Goal: Transaction & Acquisition: Download file/media

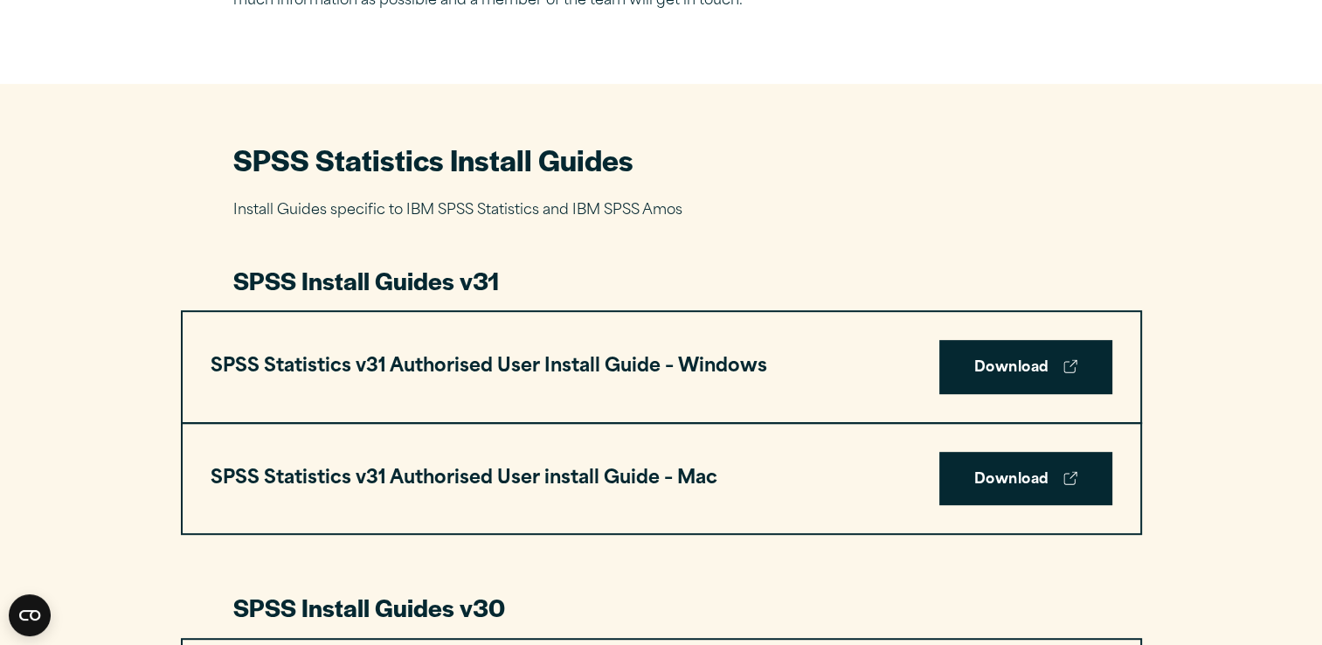
scroll to position [715, 0]
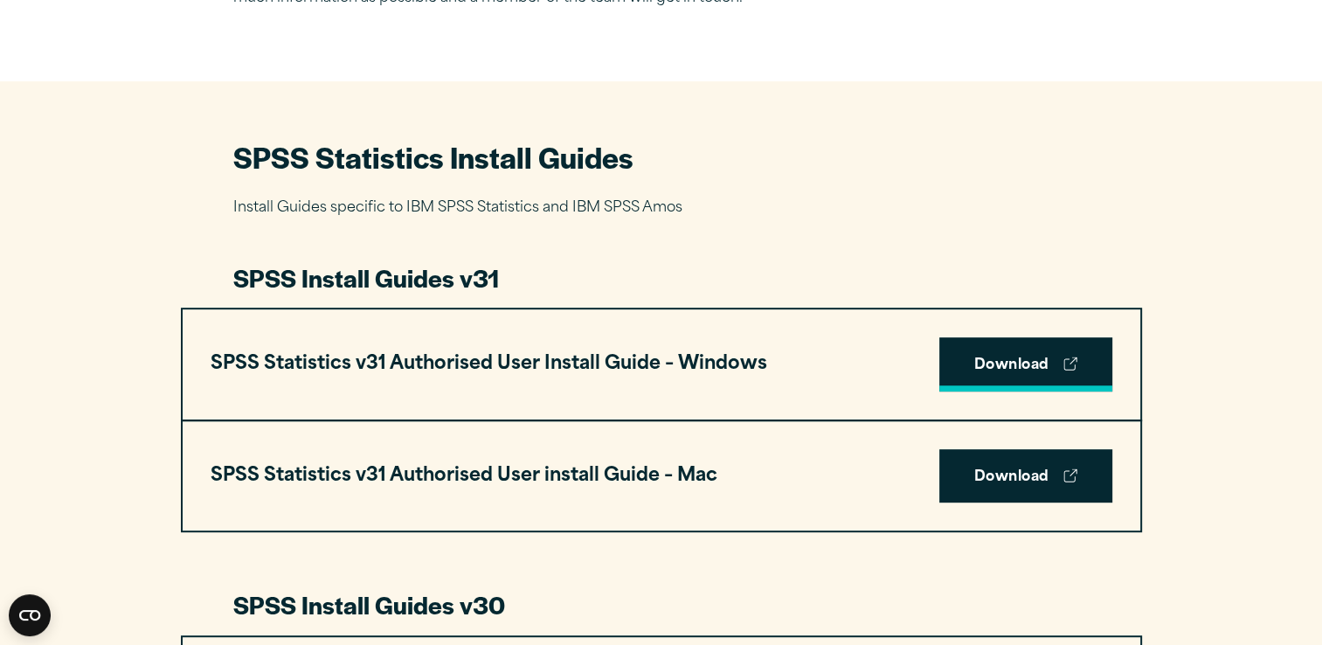
click at [1044, 367] on link "Download" at bounding box center [1025, 364] width 173 height 54
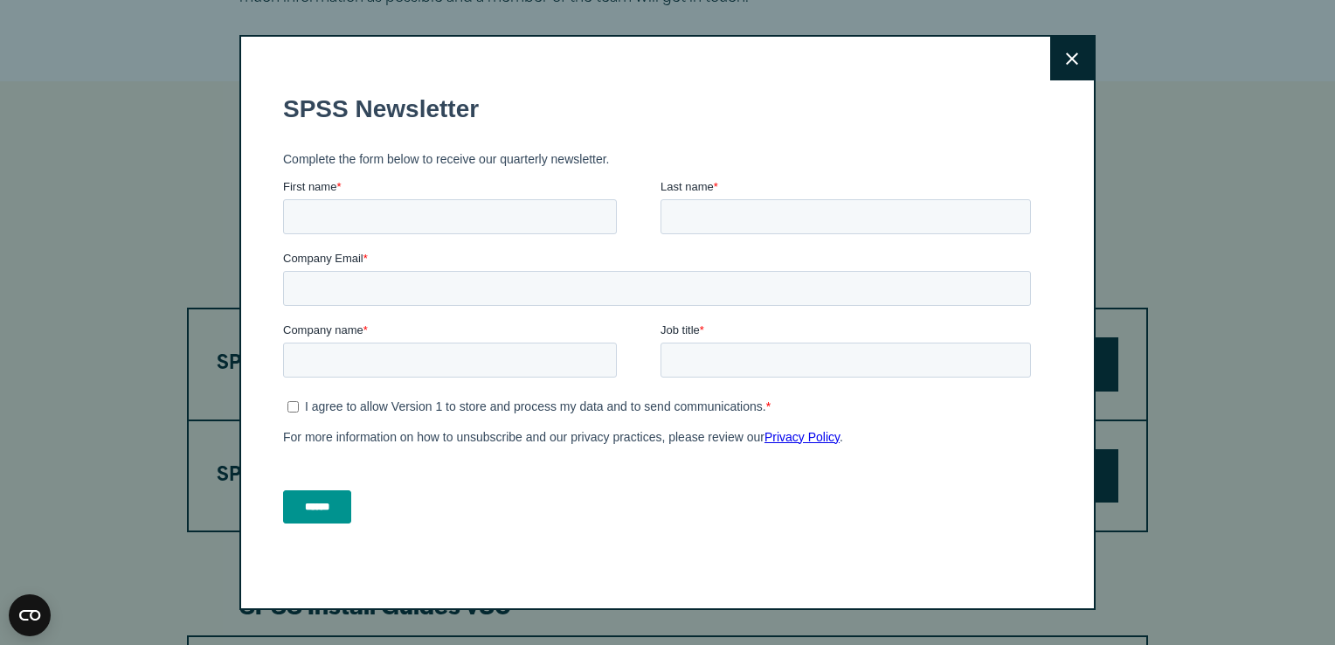
click at [1057, 75] on button "Close" at bounding box center [1072, 59] width 44 height 44
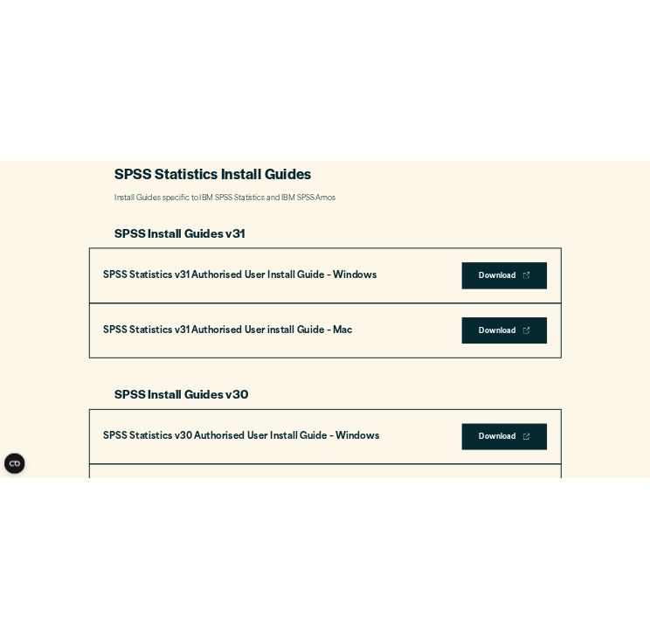
scroll to position [846, 0]
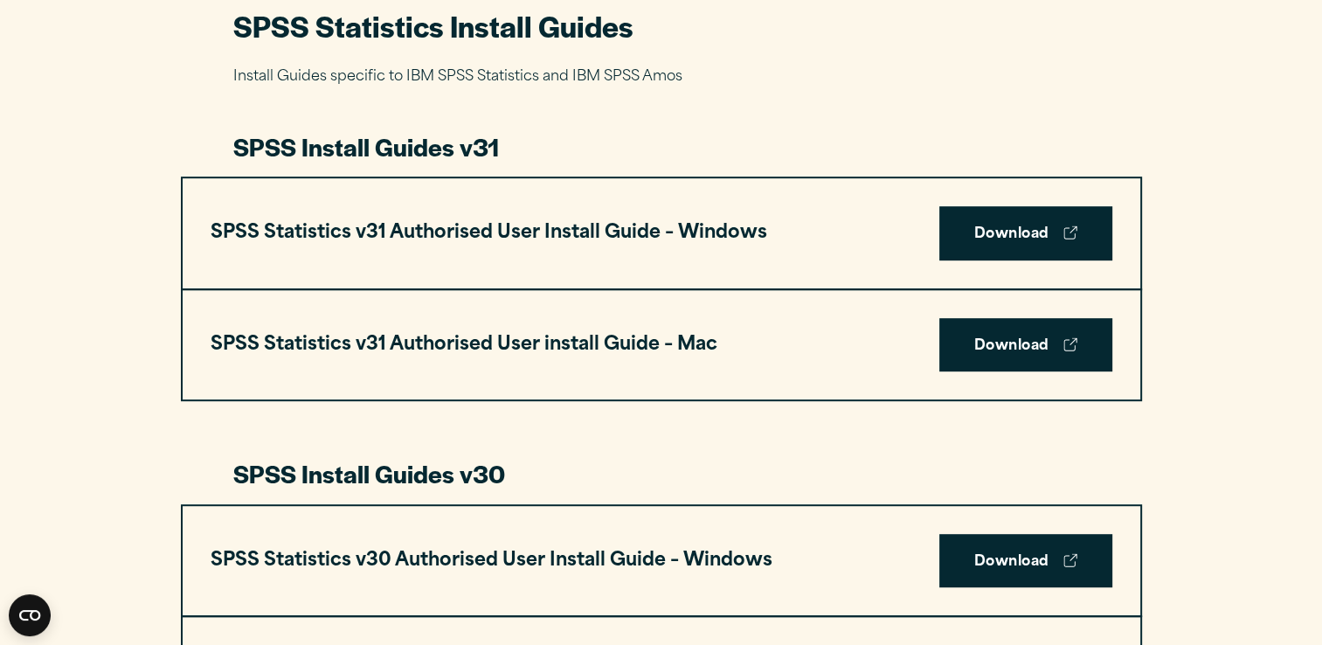
click at [989, 263] on div "SPSS Statistics v31 Authorised User Install Guide – Windows Download" at bounding box center [662, 233] width 958 height 110
click at [993, 233] on link "Download" at bounding box center [1025, 233] width 173 height 54
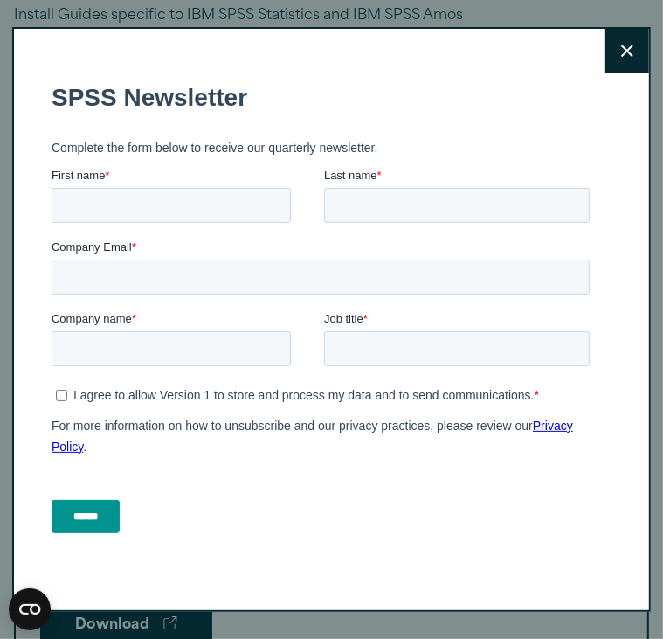
click at [606, 67] on button "Close" at bounding box center [628, 51] width 44 height 44
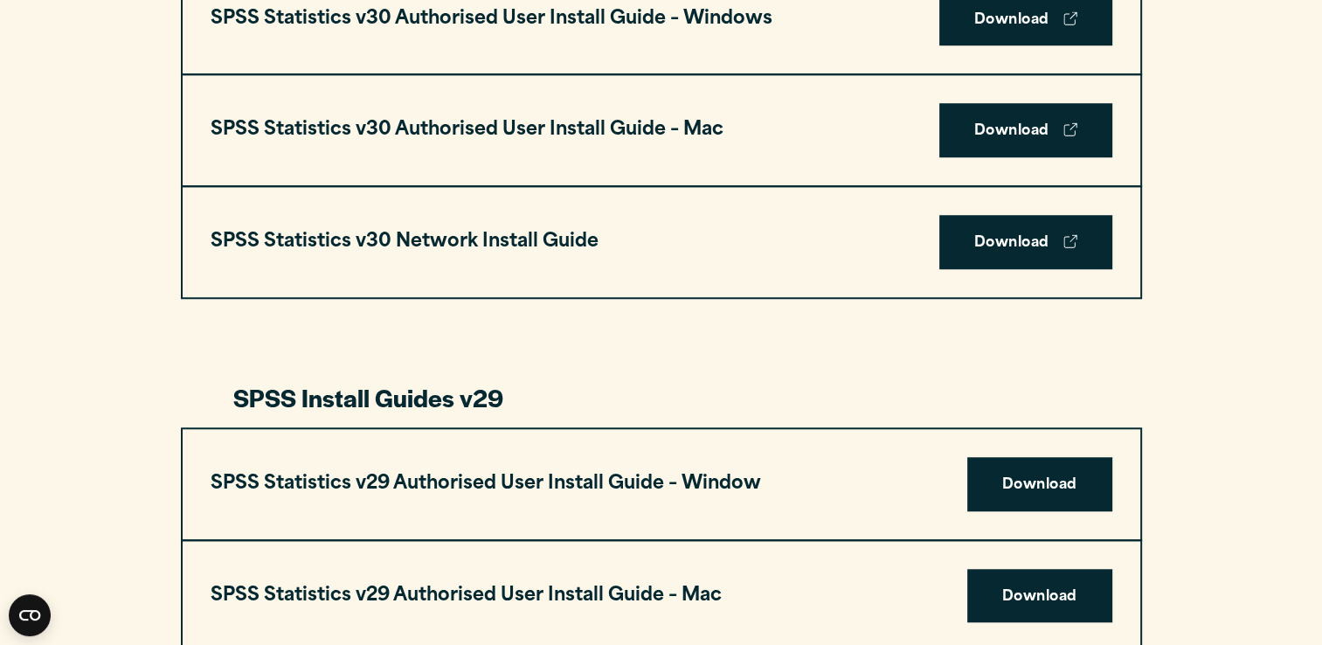
scroll to position [1400, 0]
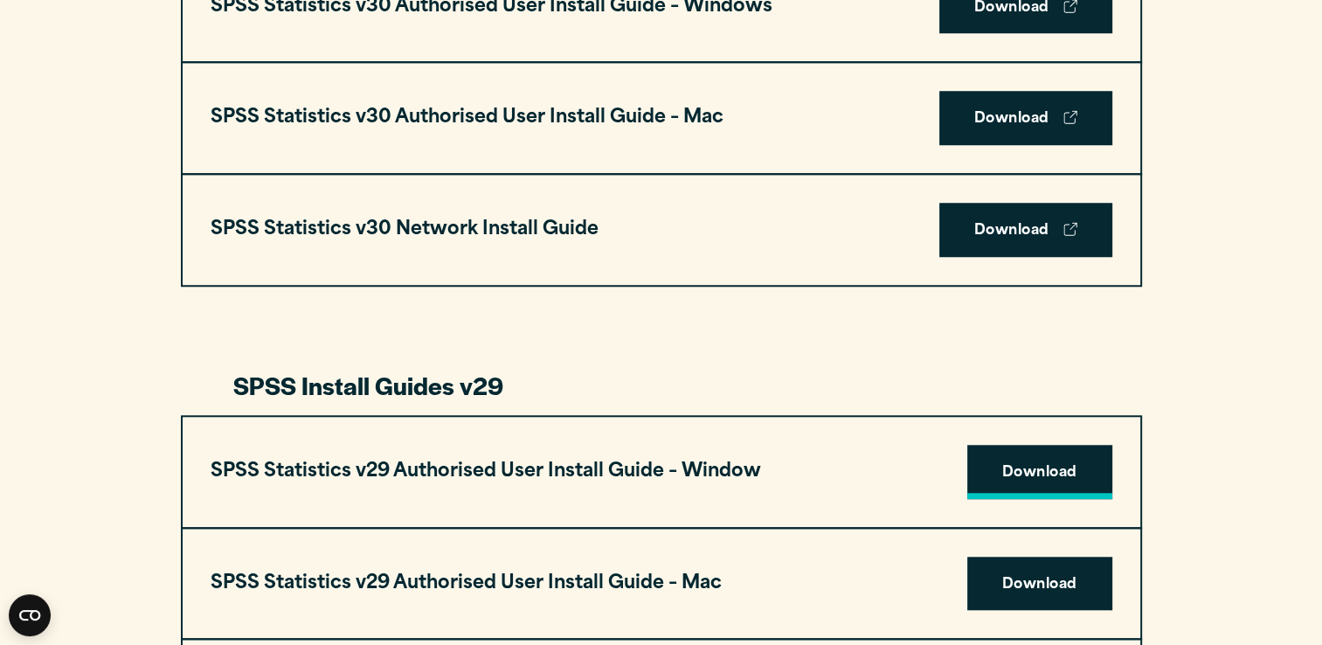
click at [1063, 475] on link "Download" at bounding box center [1039, 472] width 145 height 54
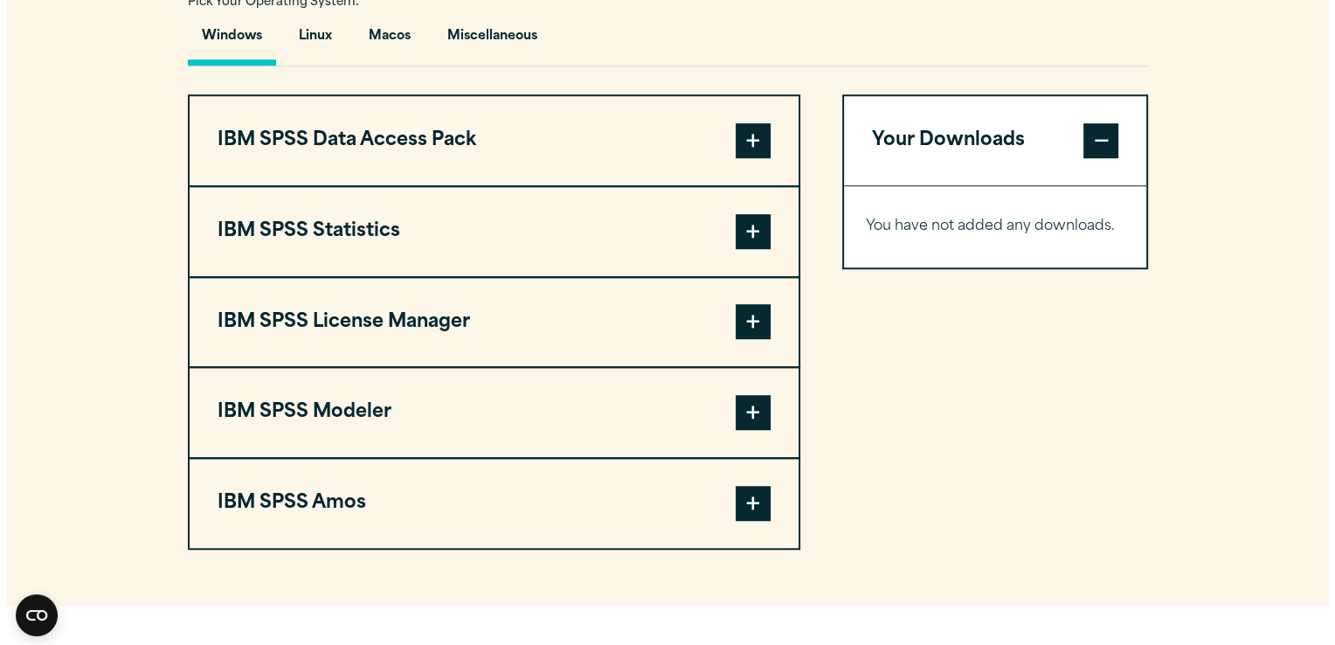
scroll to position [1321, 0]
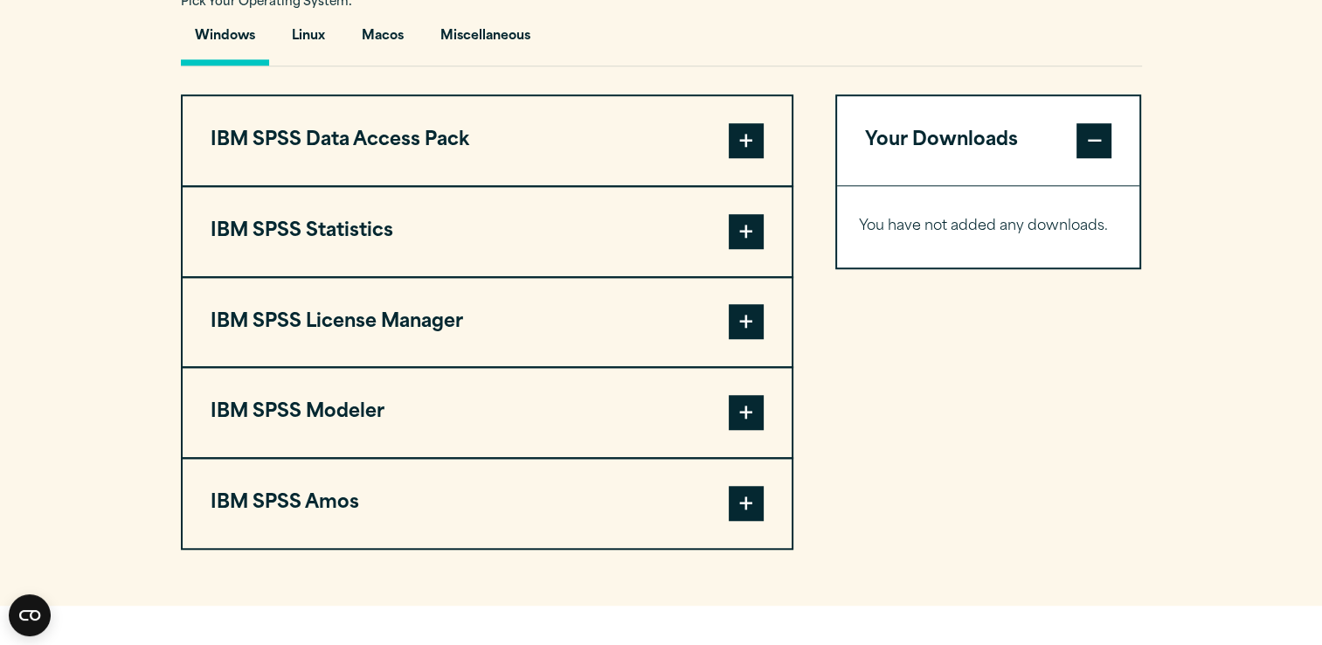
click at [734, 228] on span at bounding box center [746, 231] width 35 height 35
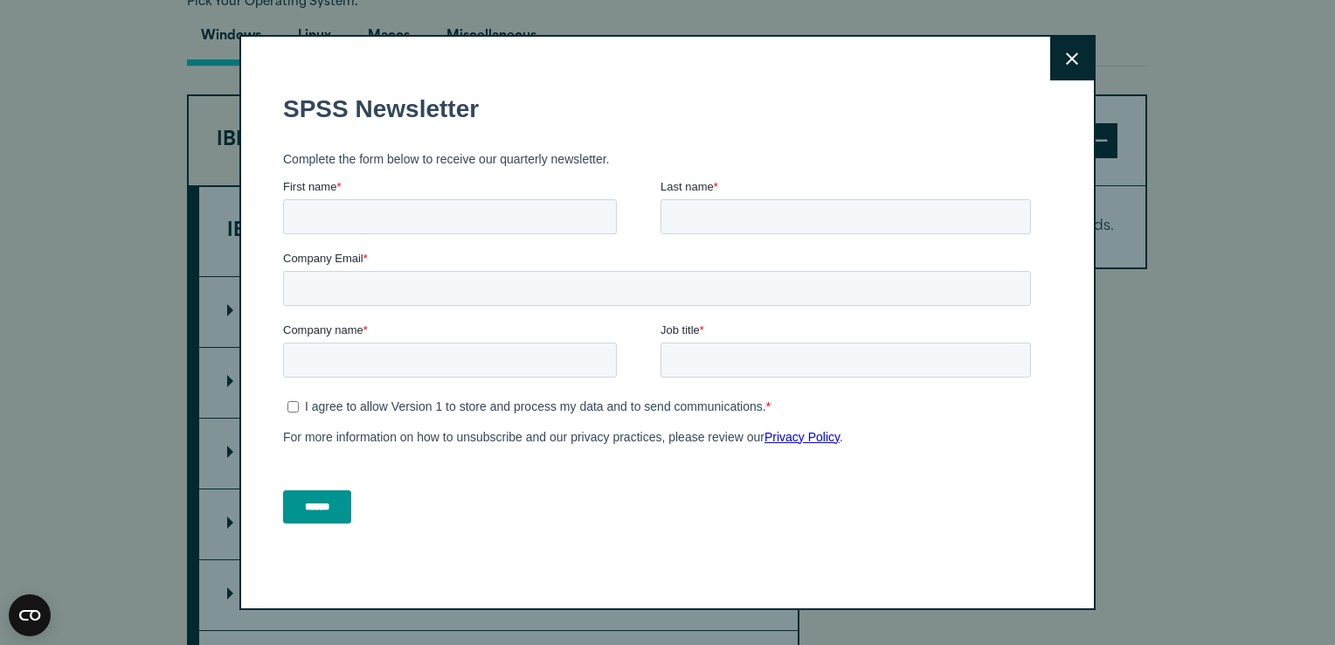
click at [242, 315] on div "Close" at bounding box center [667, 322] width 856 height 575
click at [1053, 53] on button "Close" at bounding box center [1072, 59] width 44 height 44
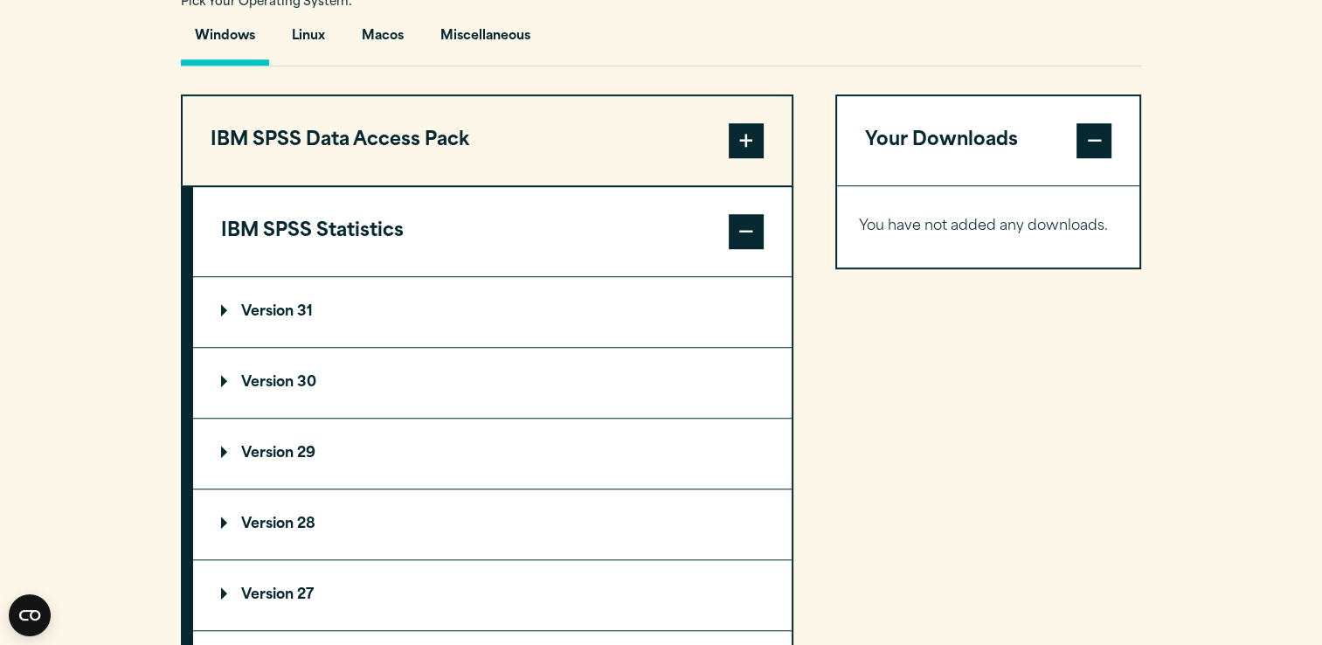
click at [223, 313] on p "Version 31" at bounding box center [267, 312] width 92 height 14
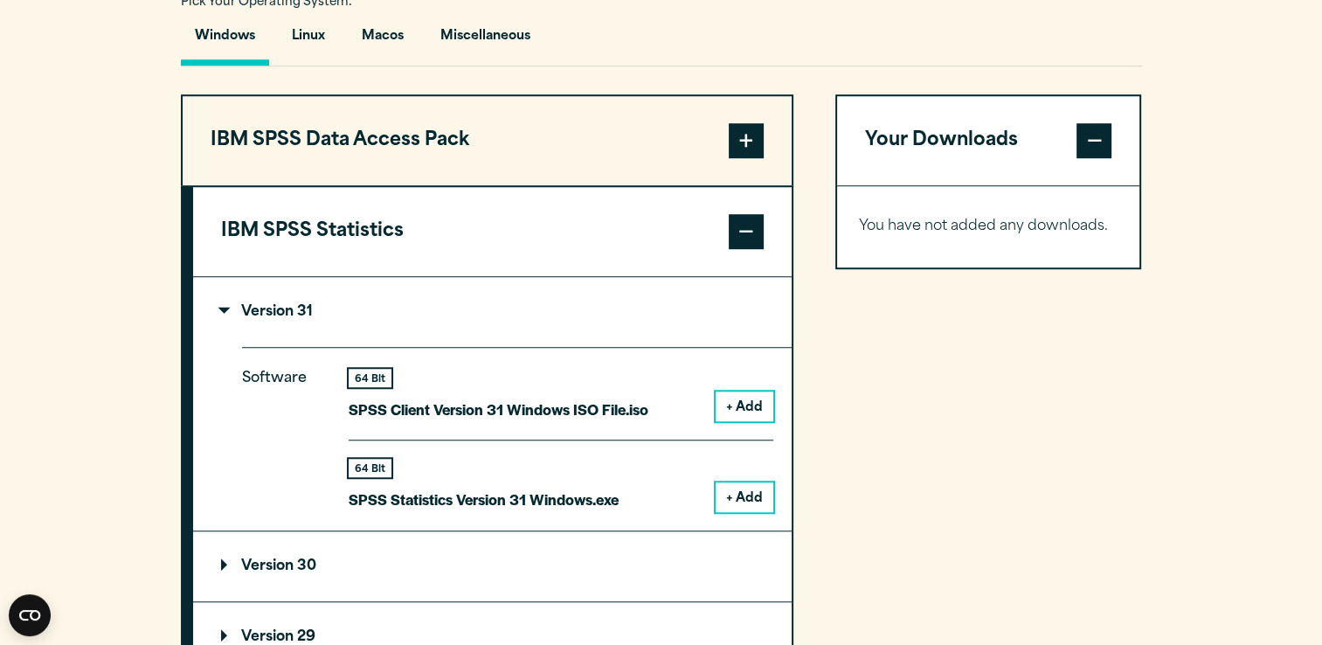
click at [741, 505] on button "+ Add" at bounding box center [745, 497] width 58 height 30
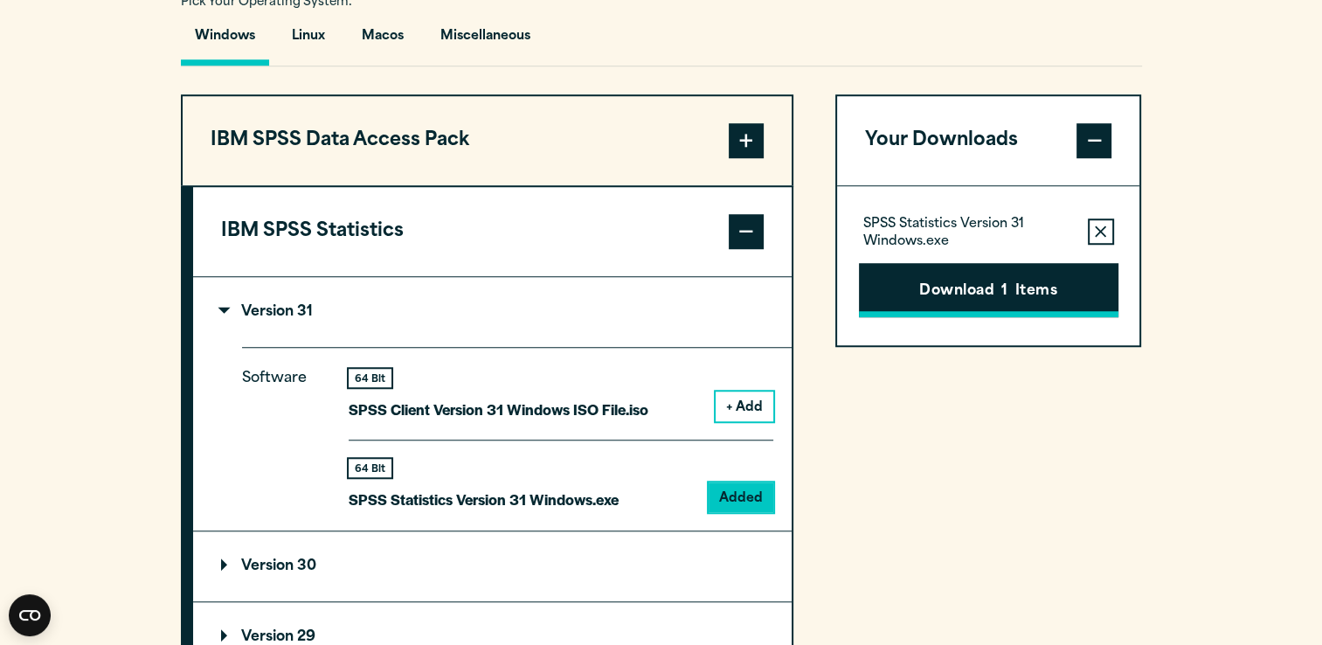
click at [1045, 301] on button "Download 1 Items" at bounding box center [989, 290] width 260 height 54
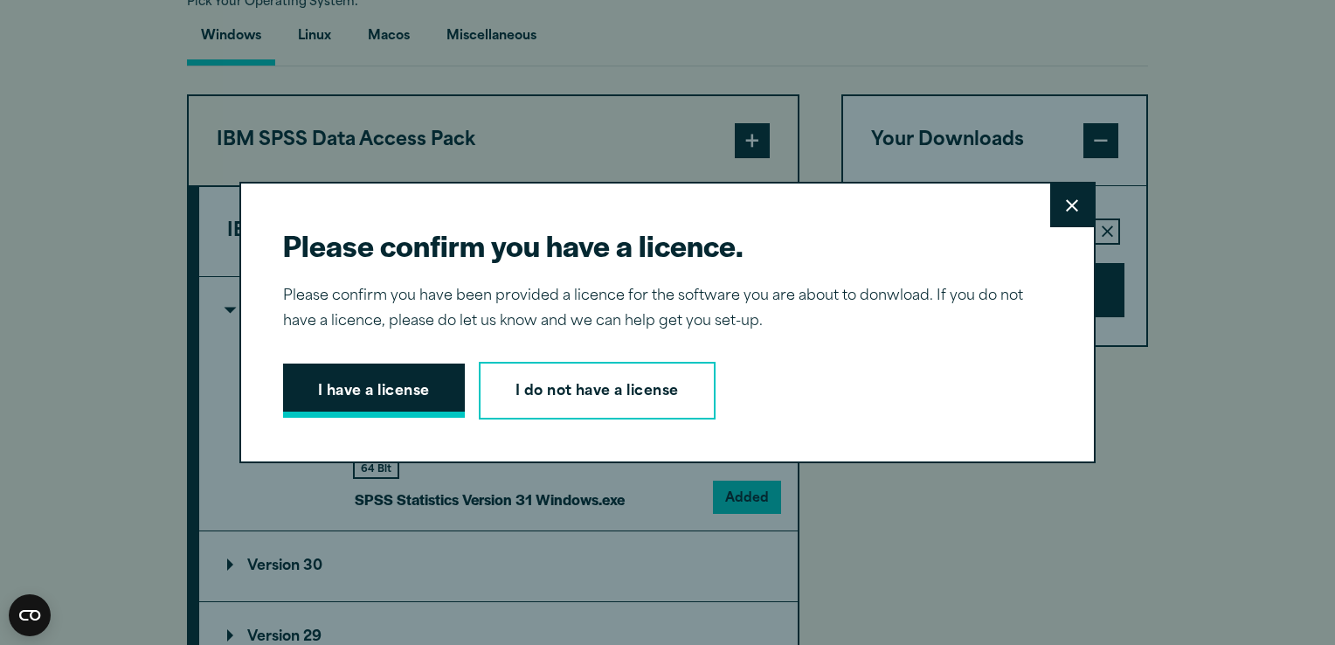
click at [374, 390] on button "I have a license" at bounding box center [374, 390] width 182 height 54
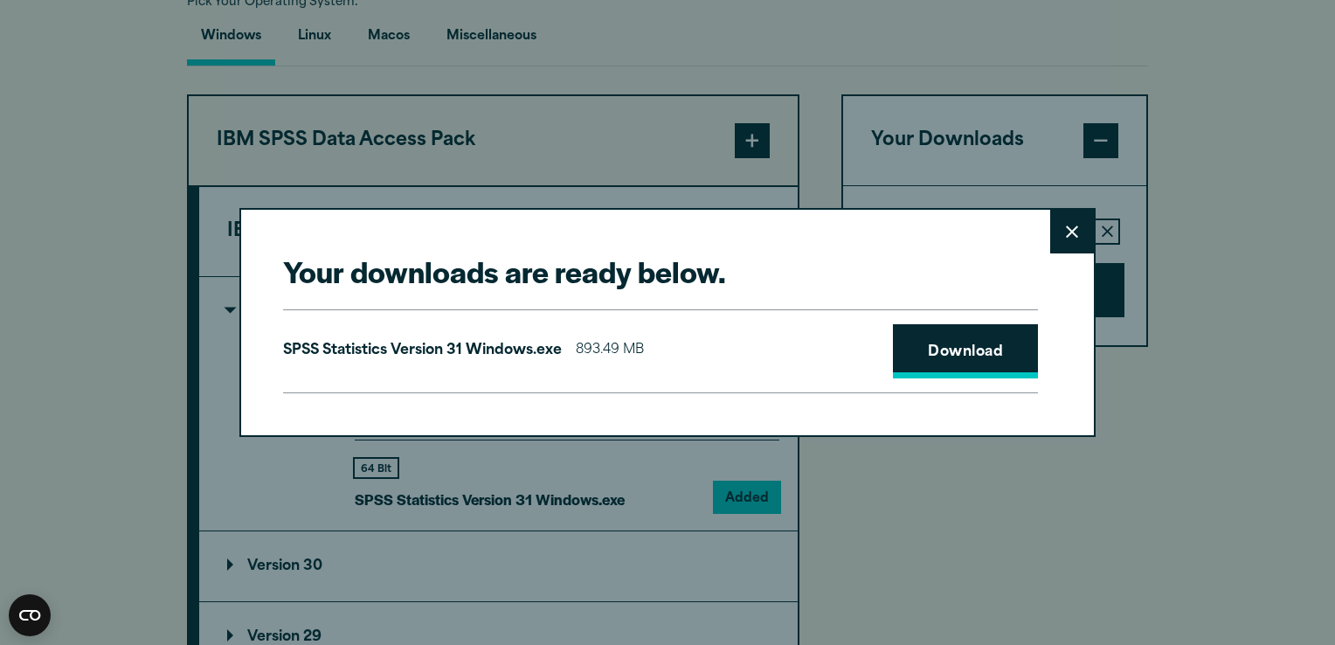
click at [970, 355] on link "Download" at bounding box center [965, 351] width 145 height 54
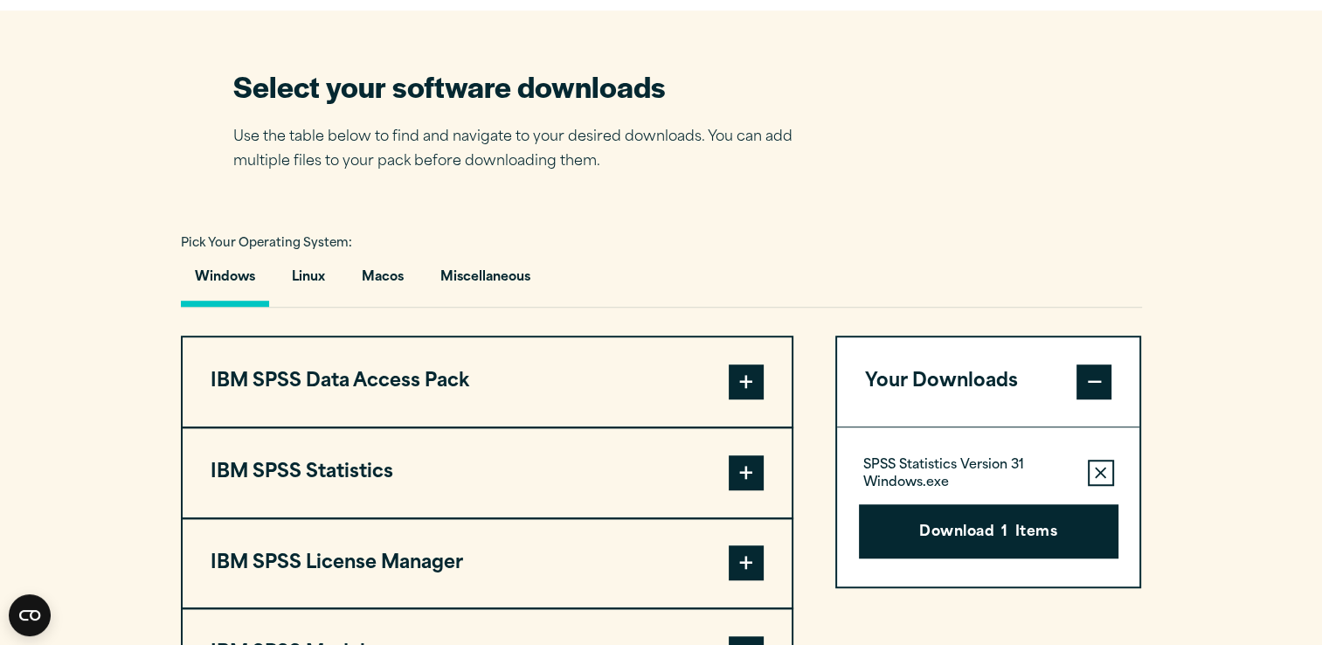
scroll to position [1080, 0]
click at [1105, 481] on button "Remove this item from your software download list" at bounding box center [1101, 473] width 26 height 26
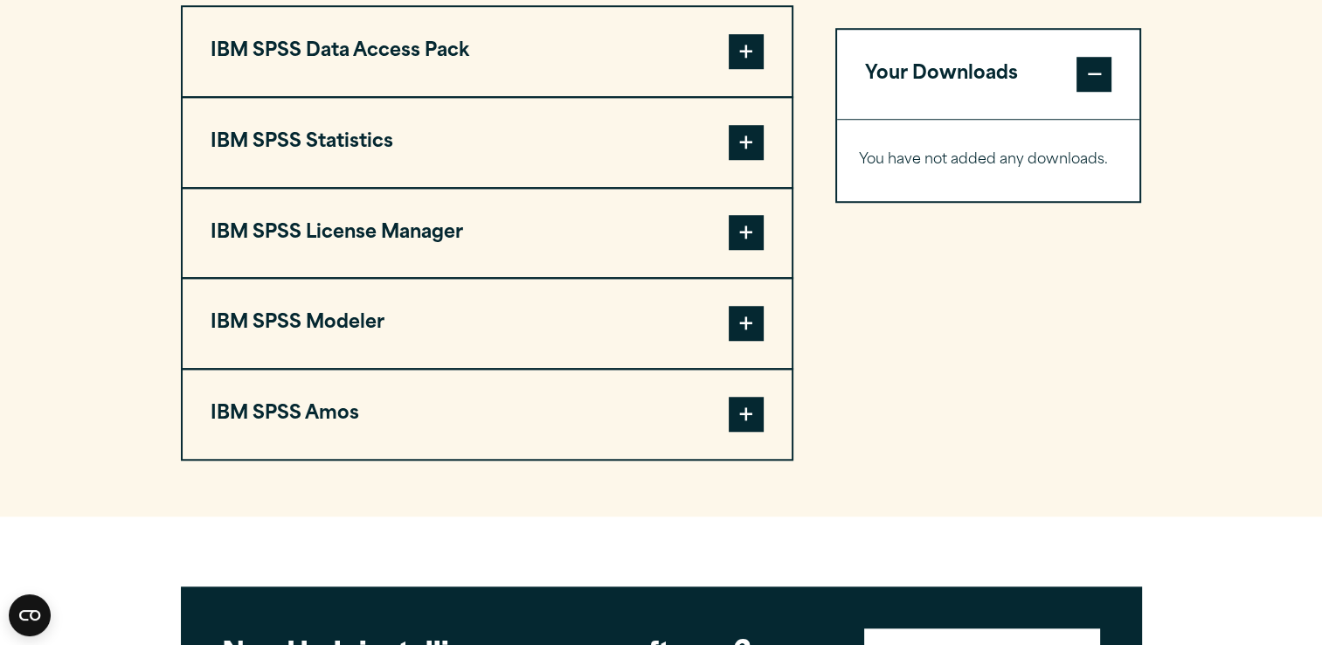
scroll to position [1293, 0]
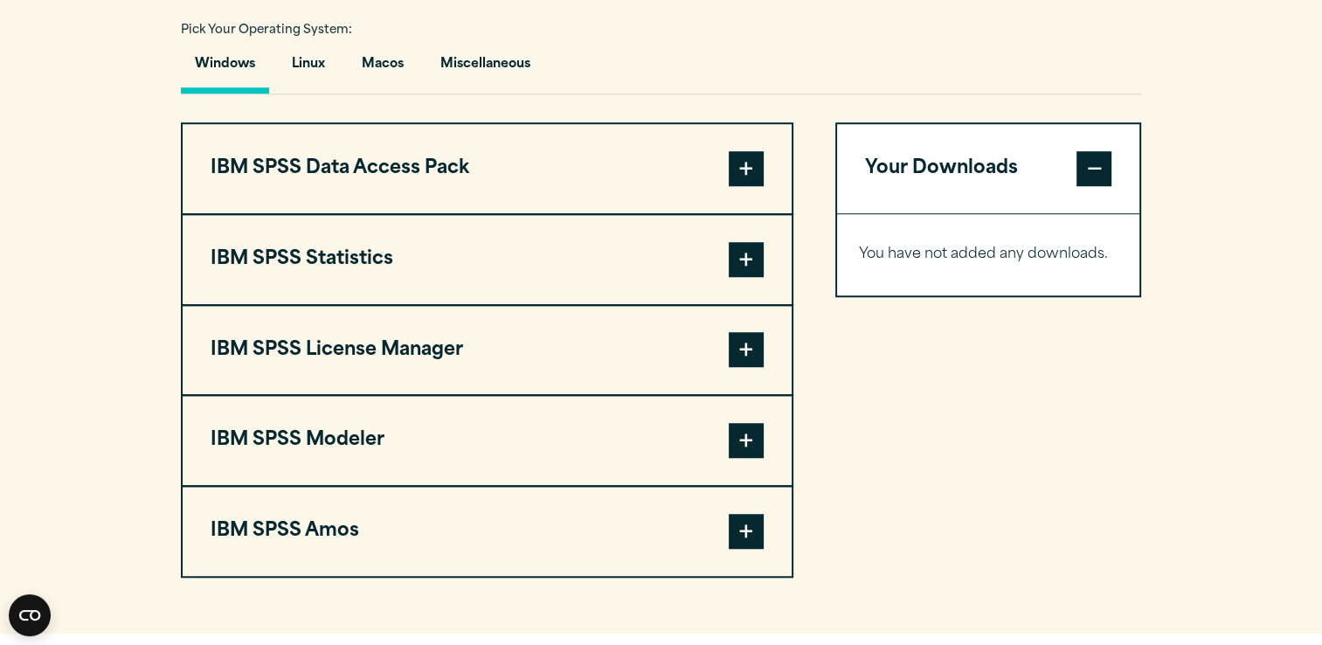
click at [758, 259] on span at bounding box center [746, 259] width 35 height 35
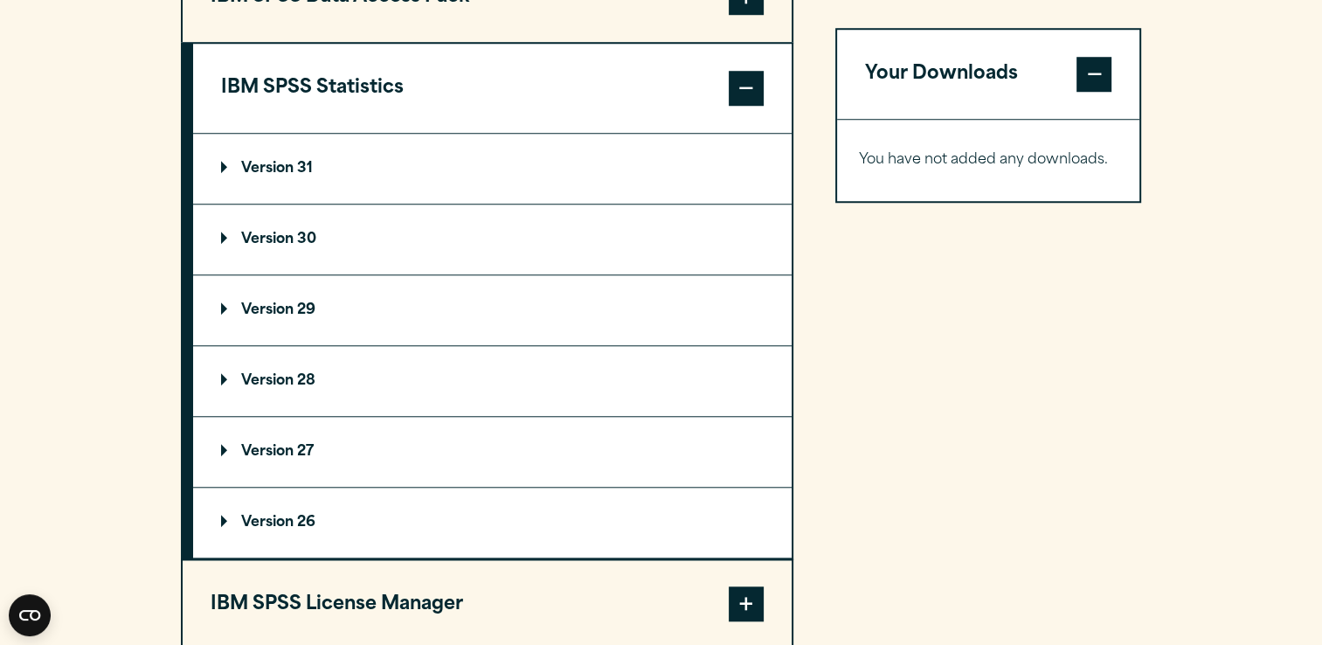
scroll to position [1464, 0]
click at [273, 279] on summary "Version 29" at bounding box center [492, 310] width 599 height 70
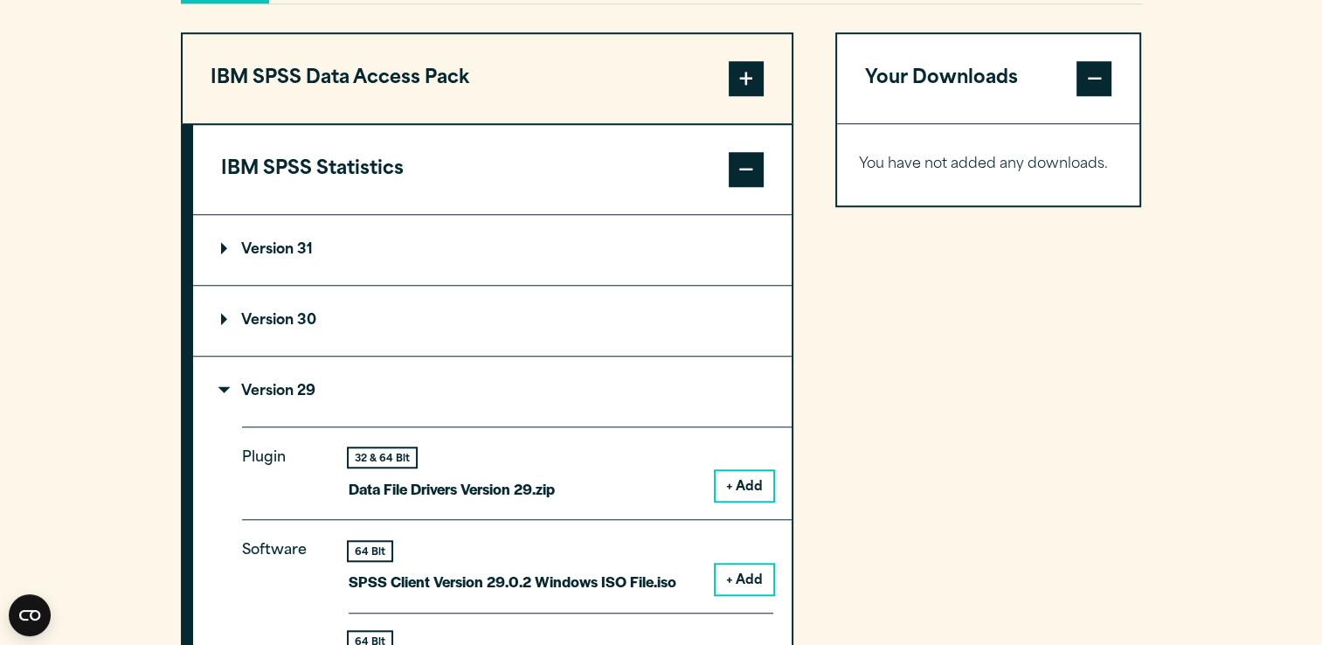
scroll to position [1382, 0]
click at [350, 271] on summary "Version 31" at bounding box center [492, 251] width 599 height 70
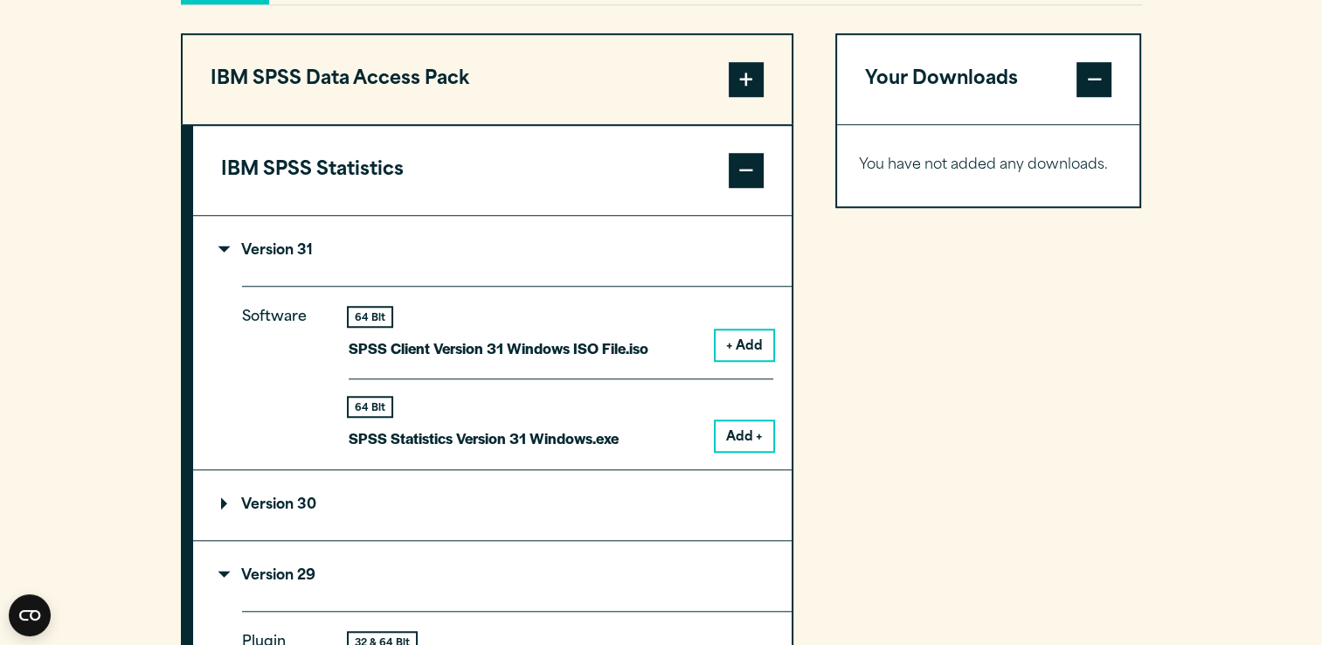
click at [336, 251] on summary "Version 31" at bounding box center [492, 251] width 599 height 70
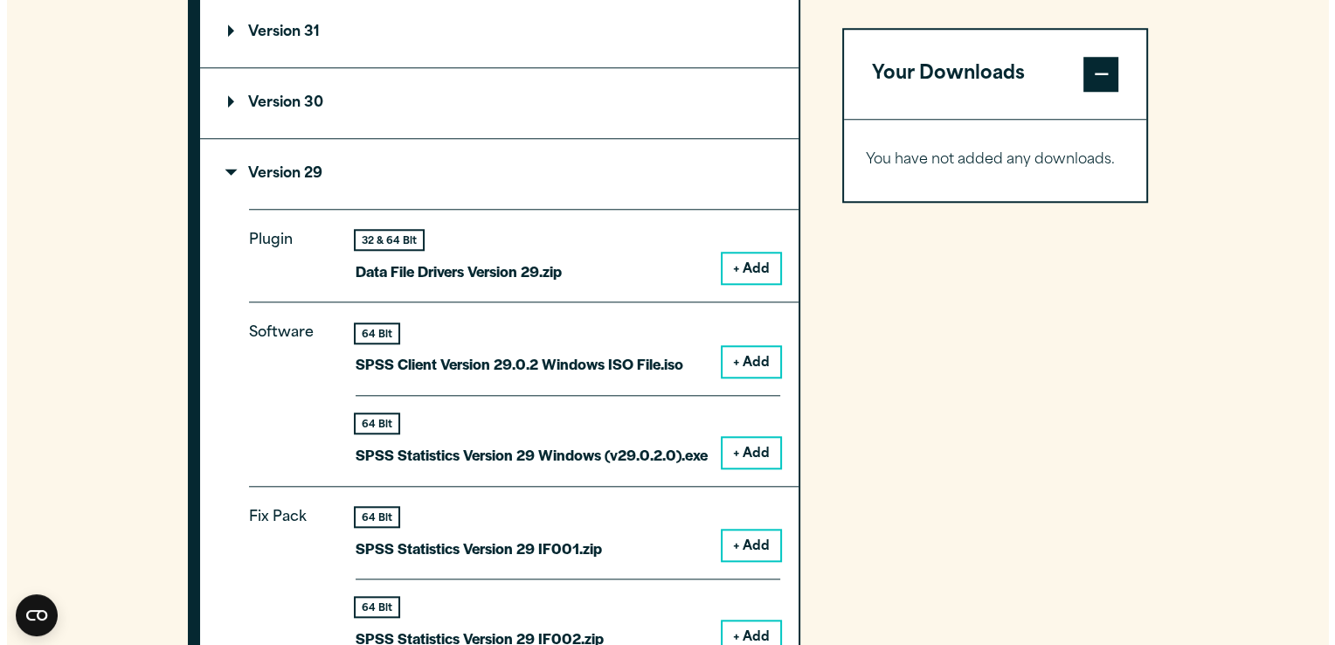
scroll to position [1610, 0]
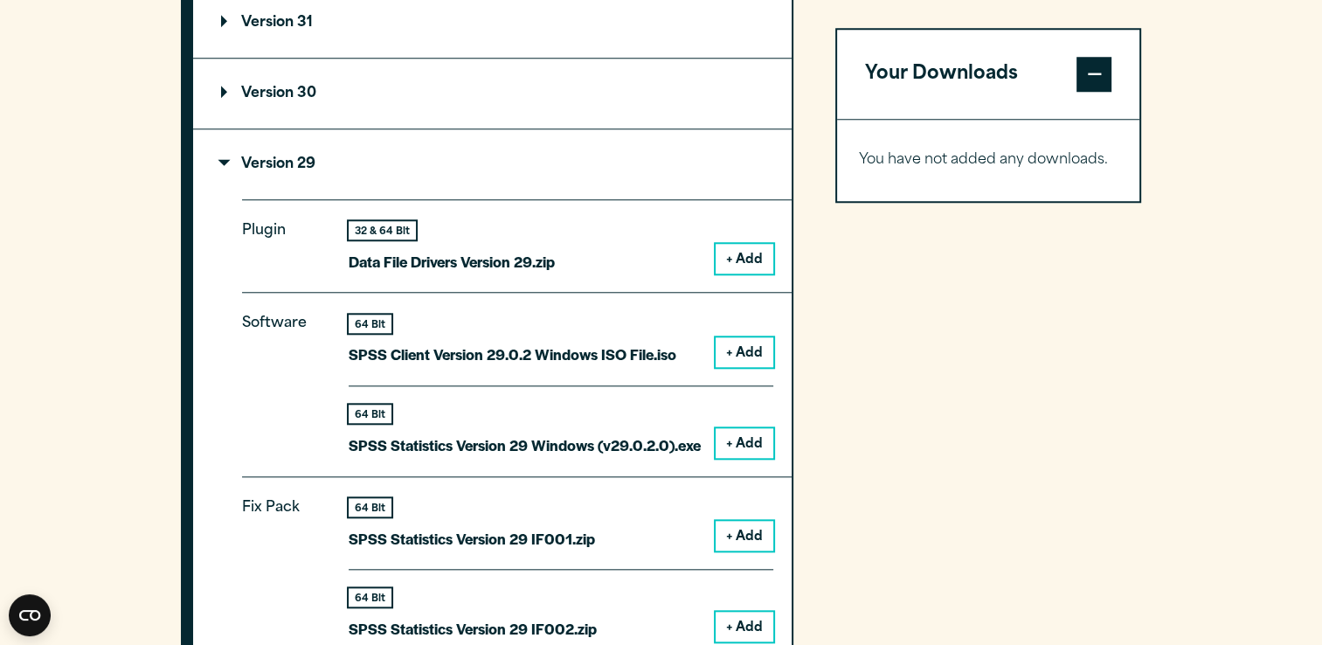
click at [755, 445] on button "+ Add" at bounding box center [745, 443] width 58 height 30
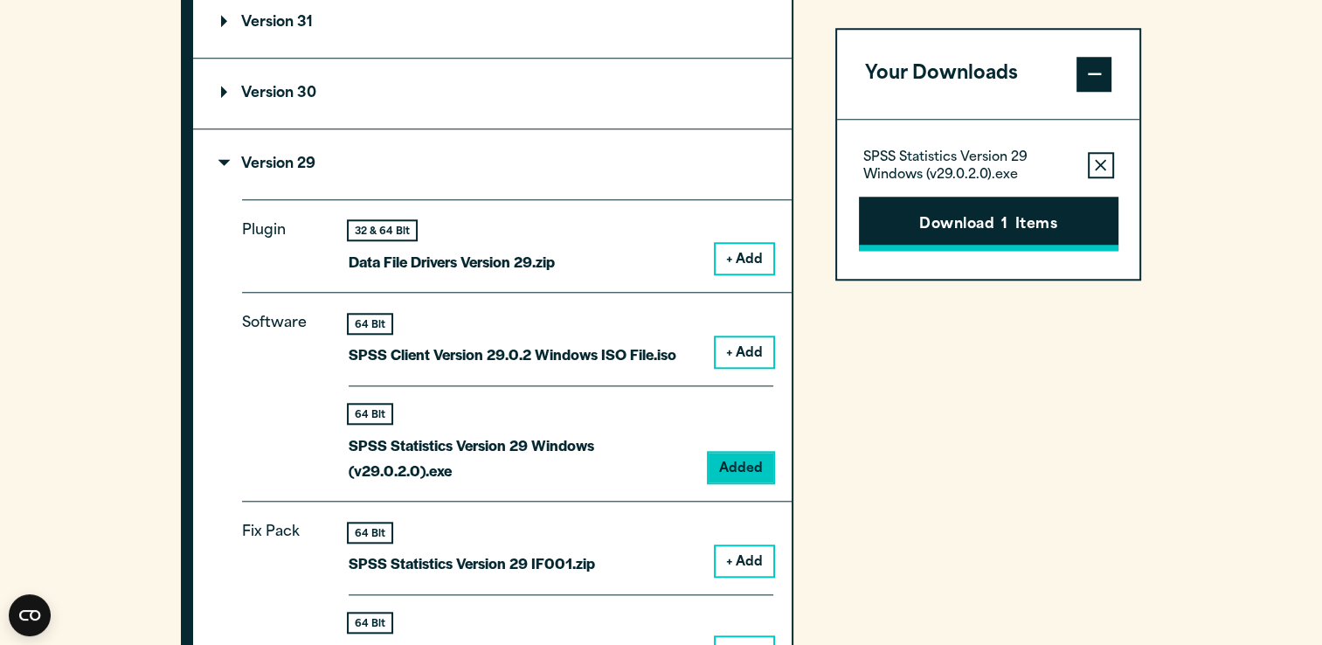
click at [961, 235] on button "Download 1 Items" at bounding box center [989, 224] width 260 height 54
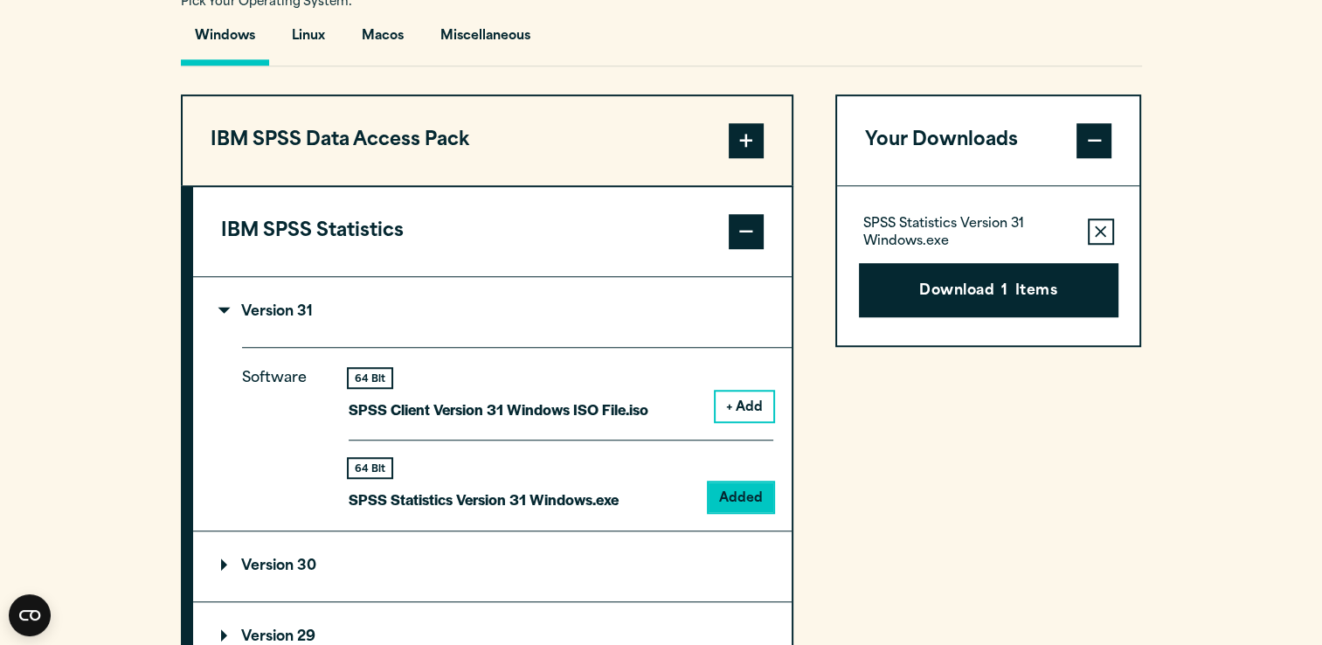
click at [1094, 237] on button "Remove this item from your software download list" at bounding box center [1101, 231] width 26 height 26
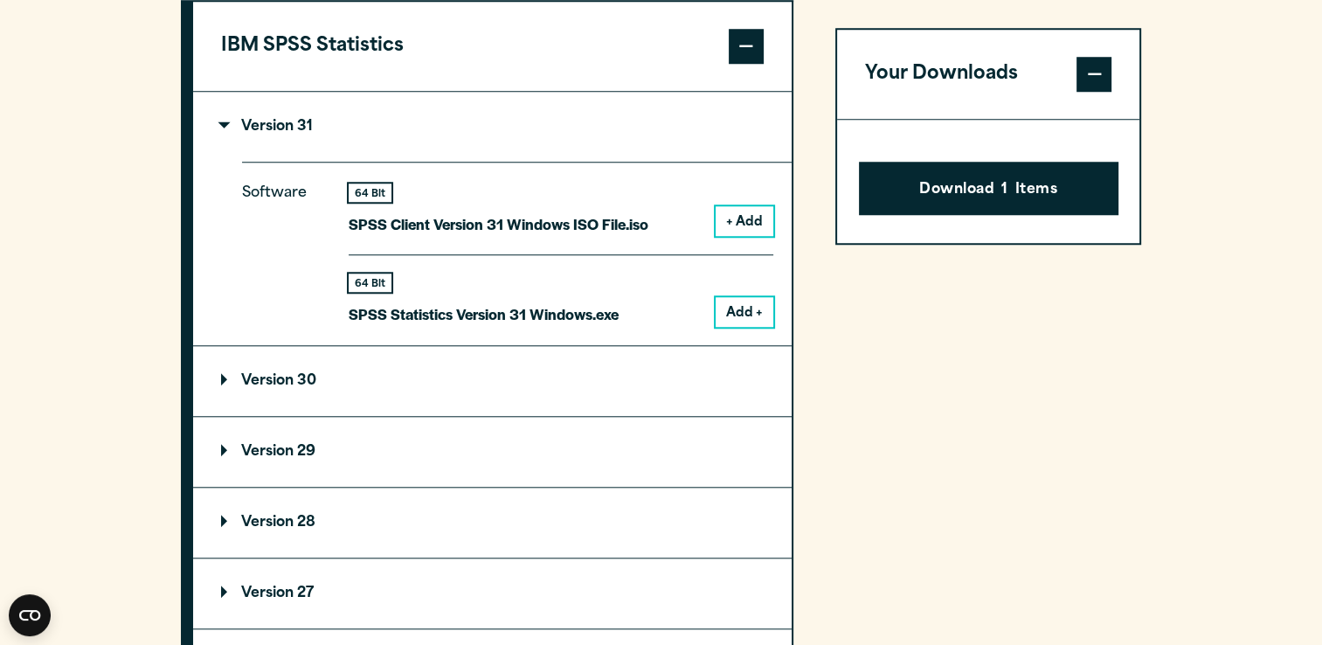
scroll to position [1507, 0]
click at [401, 474] on summary "Version 29" at bounding box center [492, 451] width 599 height 70
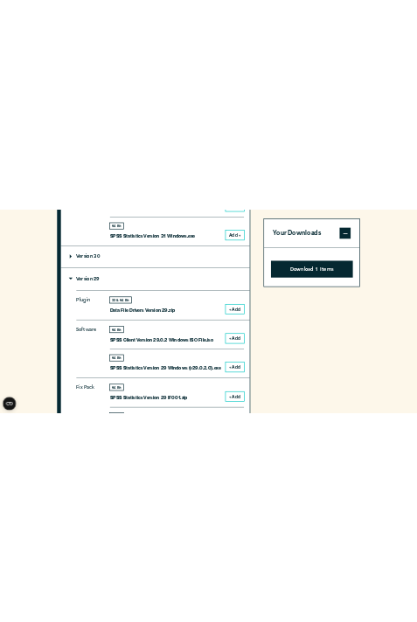
scroll to position [1737, 0]
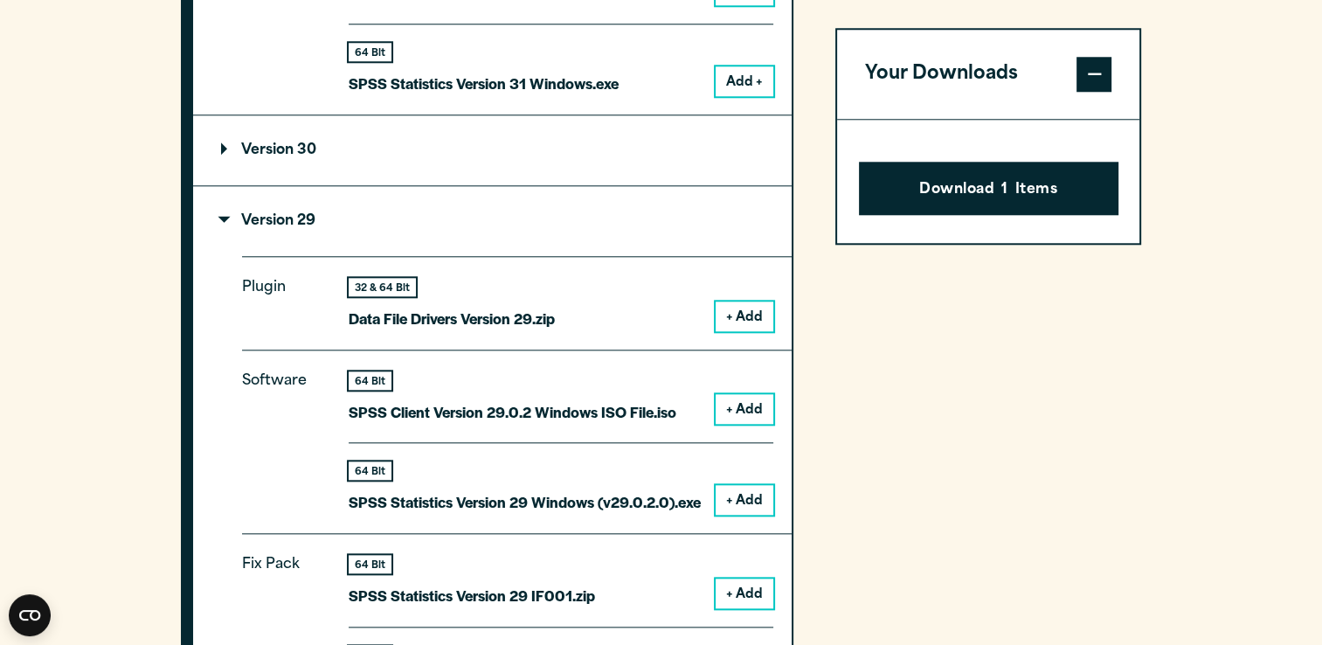
click at [744, 491] on button "+ Add" at bounding box center [745, 500] width 58 height 30
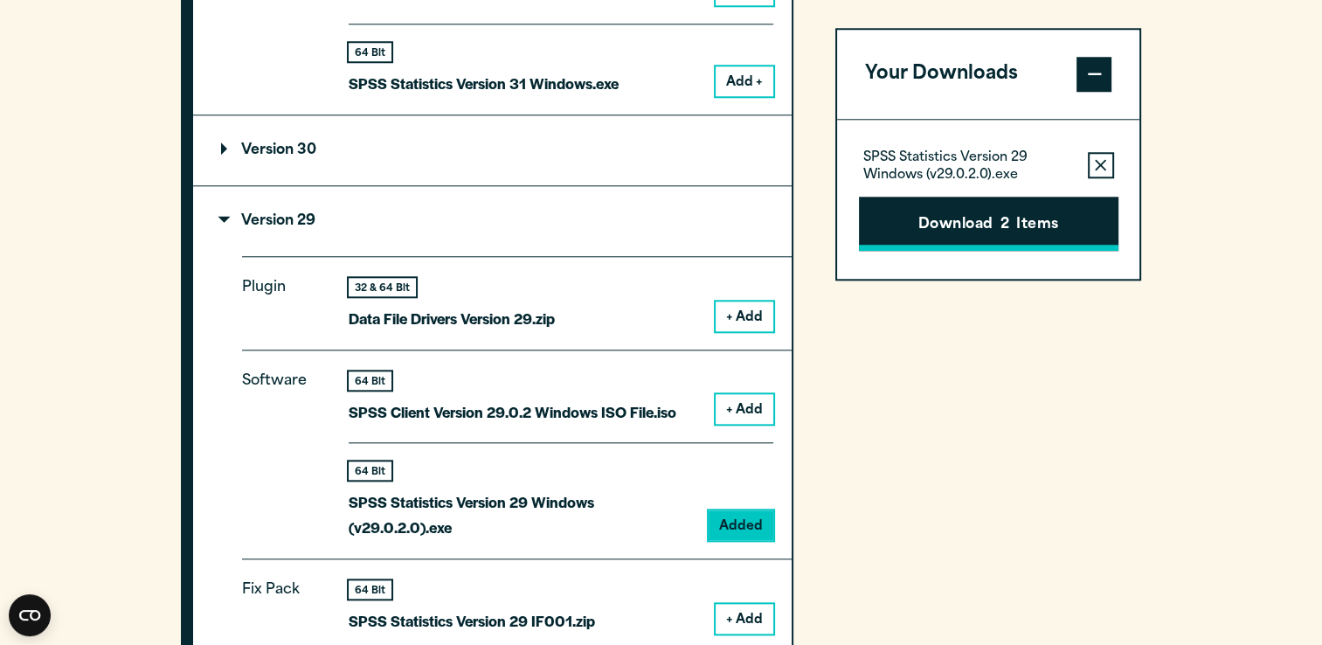
click at [991, 212] on button "Download 2 Items" at bounding box center [989, 224] width 260 height 54
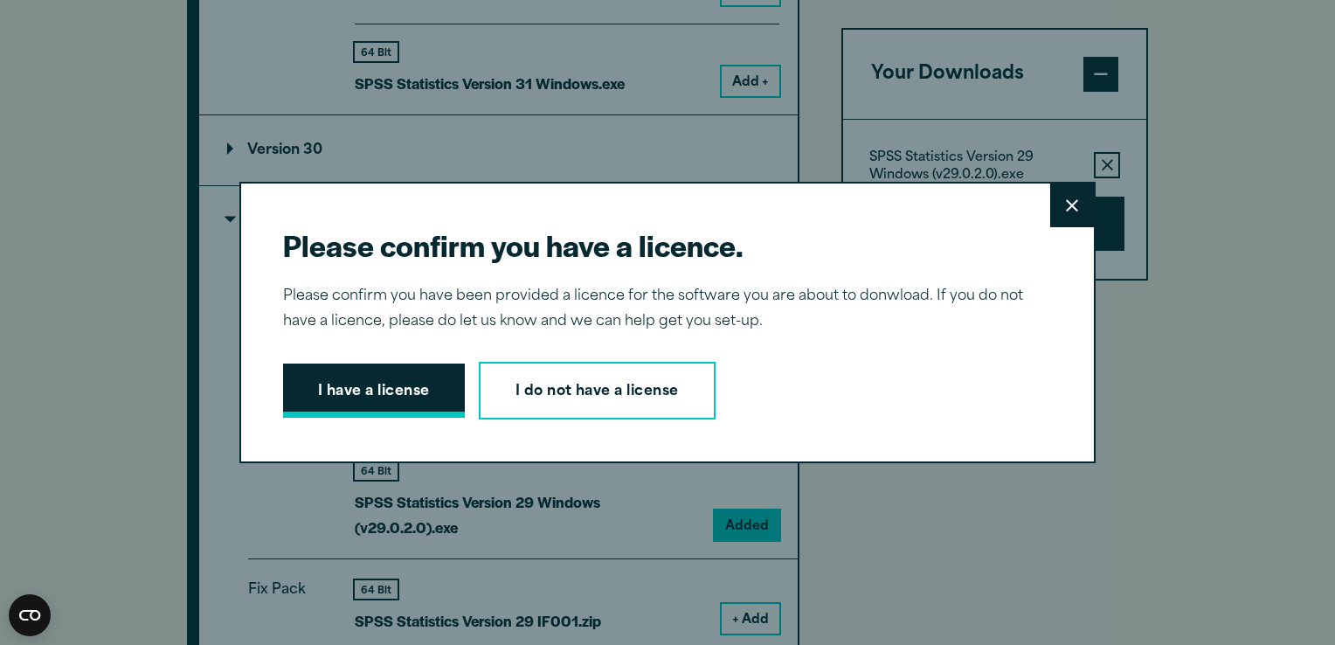
click at [394, 405] on button "I have a license" at bounding box center [374, 390] width 182 height 54
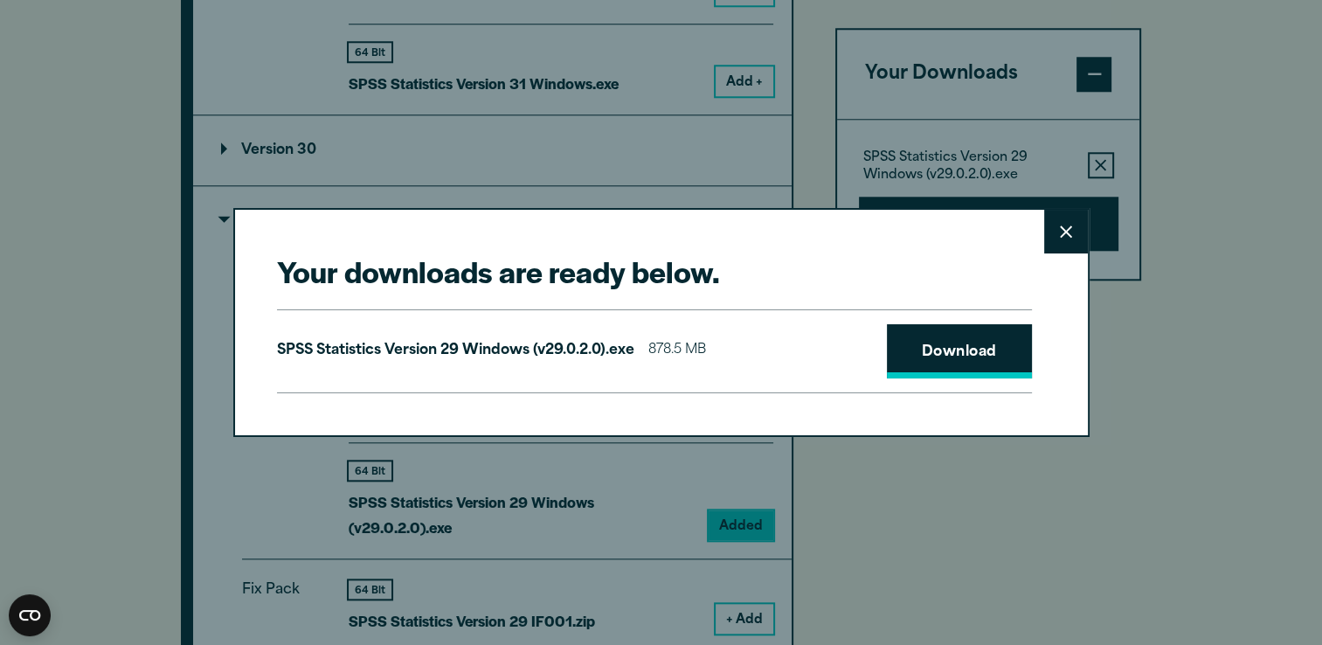
click at [1010, 341] on link "Download" at bounding box center [959, 351] width 145 height 54
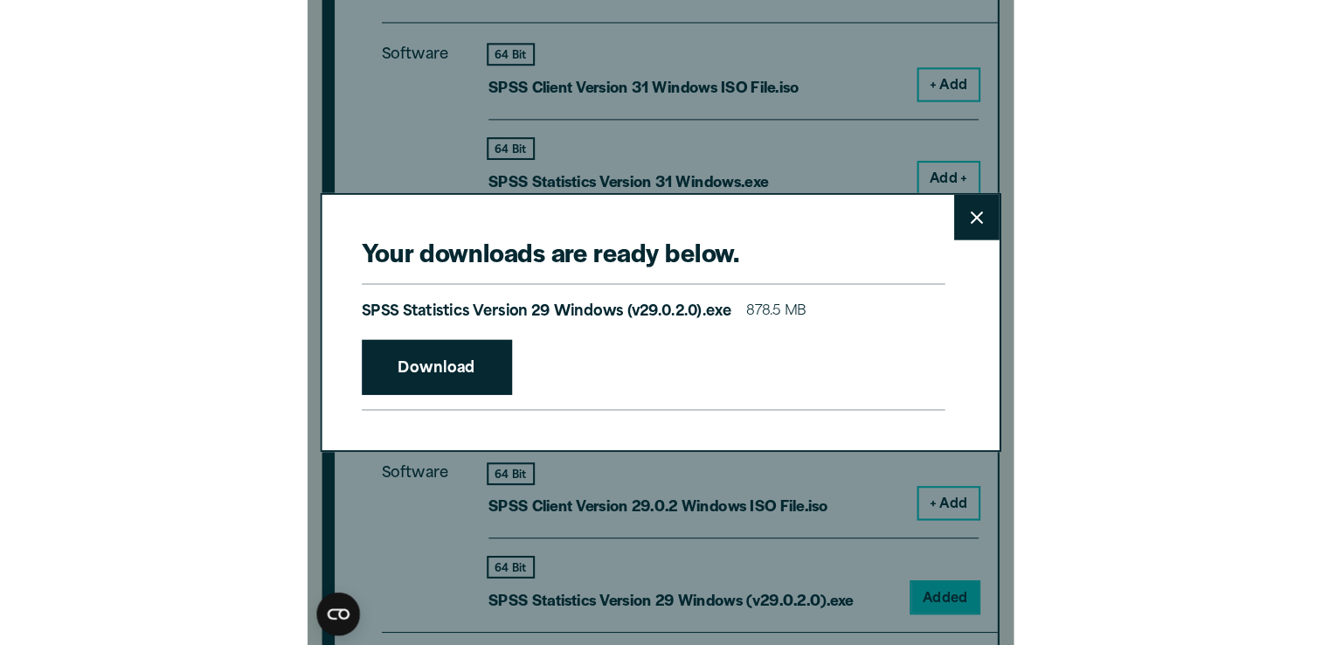
scroll to position [1734, 0]
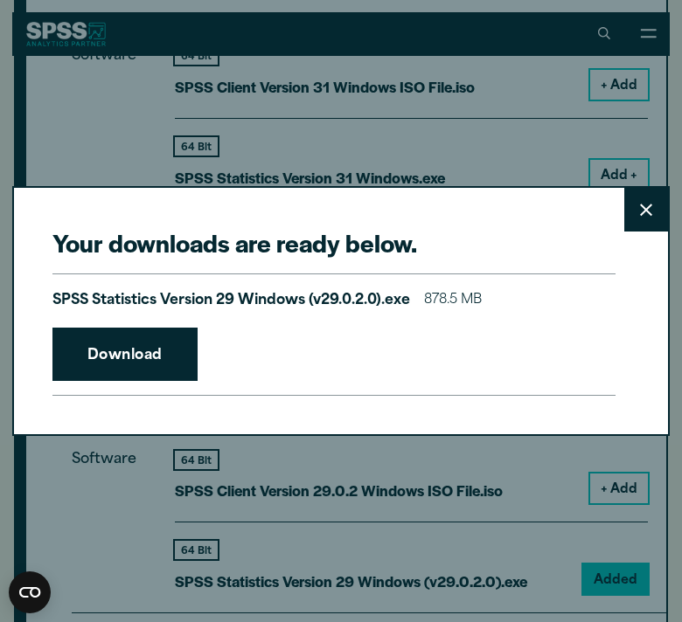
click at [643, 211] on icon at bounding box center [646, 210] width 12 height 12
